Goal: Task Accomplishment & Management: Manage account settings

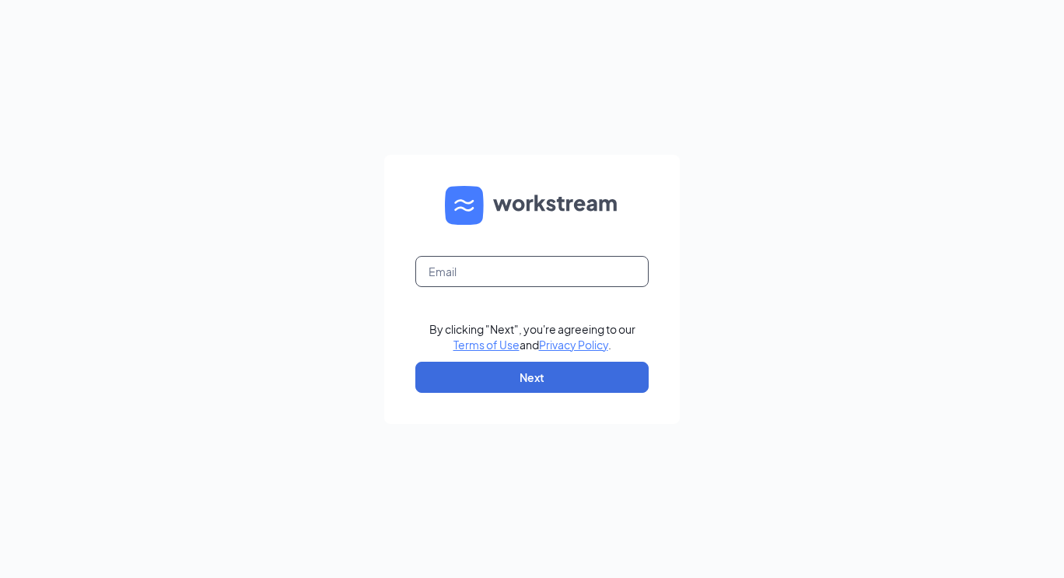
click at [487, 261] on input "text" at bounding box center [531, 271] width 233 height 31
type input "[EMAIL_ADDRESS][DOMAIN_NAME]"
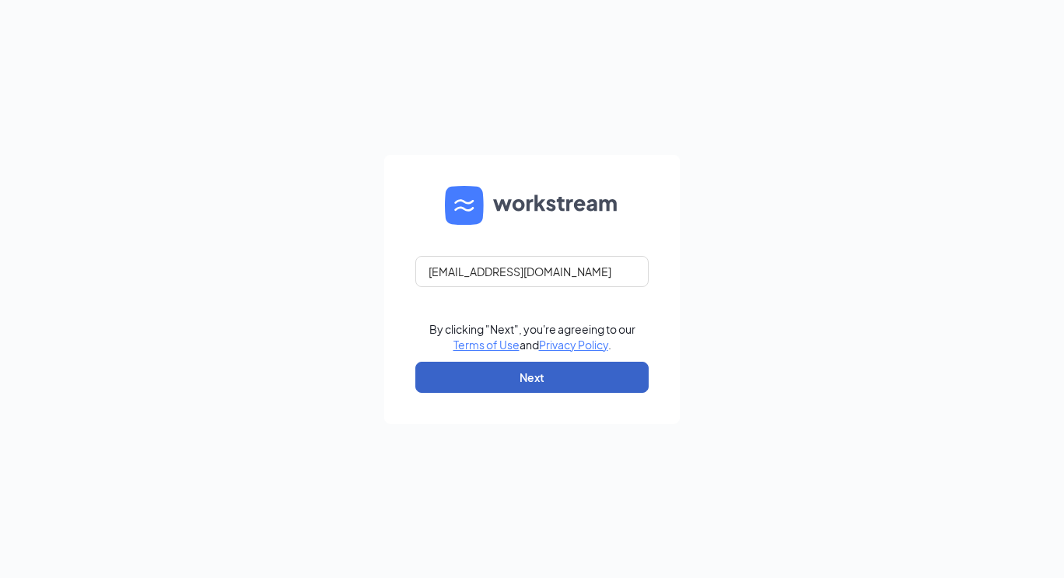
click at [551, 370] on button "Next" at bounding box center [531, 377] width 233 height 31
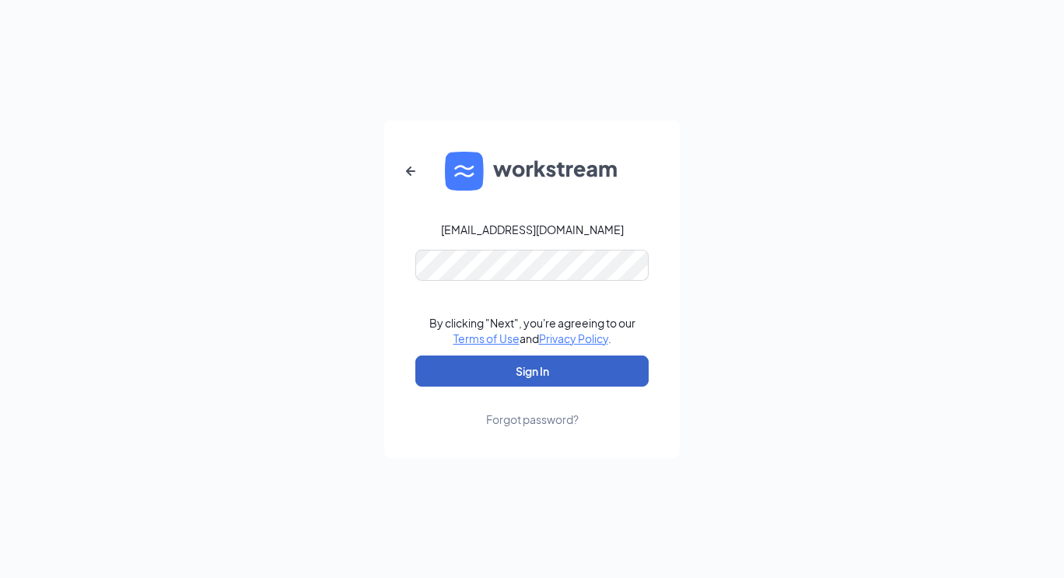
click at [529, 368] on button "Sign In" at bounding box center [531, 371] width 233 height 31
